Goal: Transaction & Acquisition: Subscribe to service/newsletter

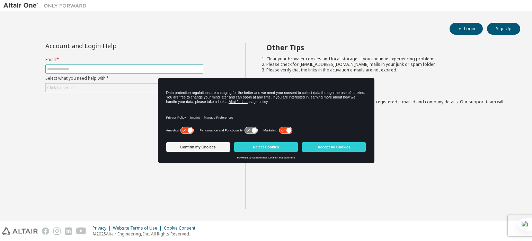
click at [113, 68] on input "text" at bounding box center [124, 69] width 154 height 6
click at [344, 148] on button "Accept All Cookies" at bounding box center [334, 147] width 64 height 10
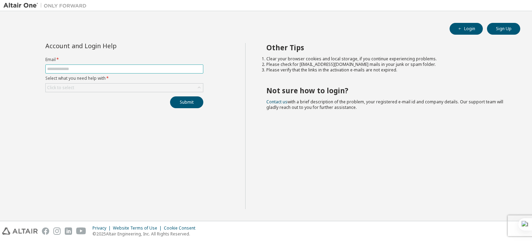
click at [132, 70] on input "text" at bounding box center [124, 69] width 154 height 6
type input "**********"
click at [90, 89] on div "Click to select" at bounding box center [124, 87] width 157 height 8
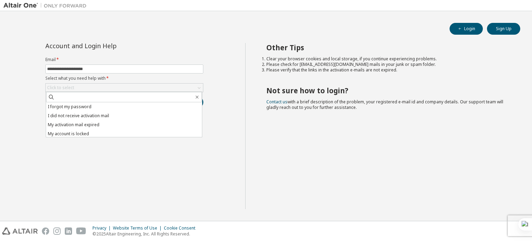
click at [88, 150] on div "**********" at bounding box center [124, 126] width 242 height 166
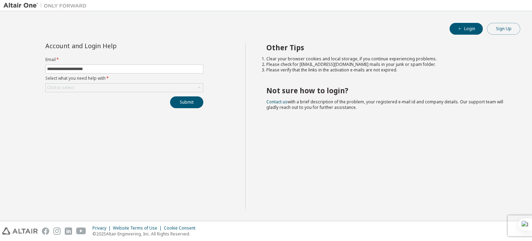
click at [504, 25] on button "Sign Up" at bounding box center [503, 29] width 33 height 12
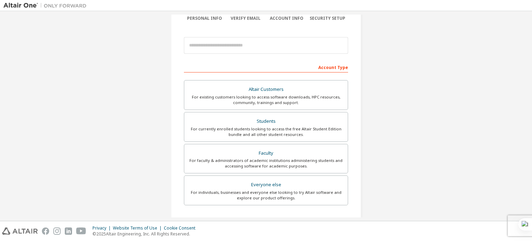
scroll to position [64, 0]
click at [289, 120] on div "Students" at bounding box center [265, 120] width 155 height 10
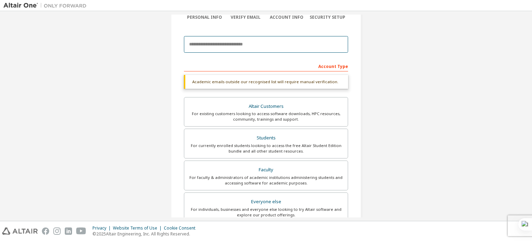
click at [253, 46] on input "email" at bounding box center [266, 44] width 164 height 17
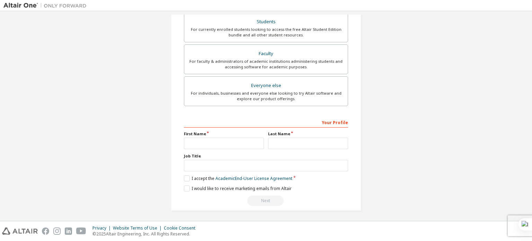
click at [397, 120] on div "Create an Altair One Account For Free Trials, Licenses, Downloads, Learning & D…" at bounding box center [265, 26] width 525 height 385
